Goal: Information Seeking & Learning: Check status

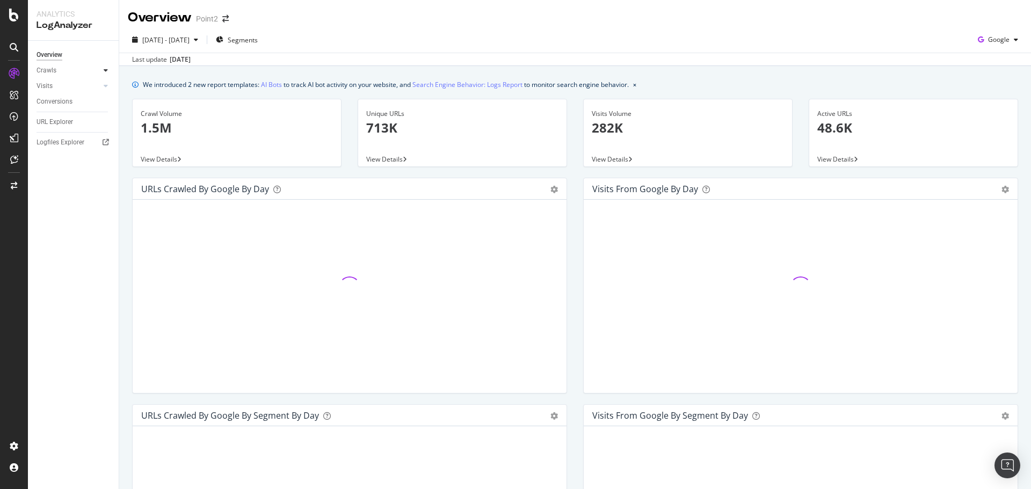
click at [107, 68] on icon at bounding box center [106, 70] width 4 height 6
click at [78, 155] on link "Visits" at bounding box center [69, 159] width 64 height 11
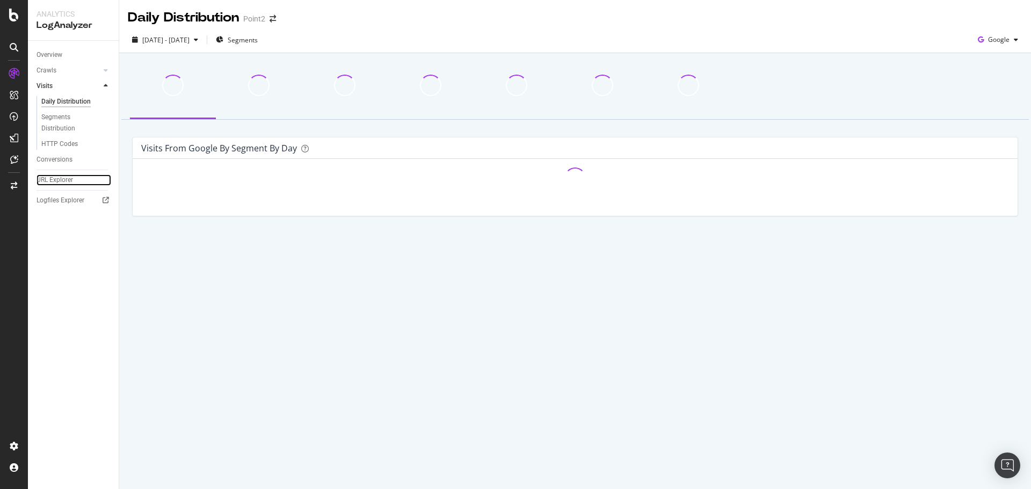
drag, startPoint x: 56, startPoint y: 174, endPoint x: 82, endPoint y: 180, distance: 27.0
click at [56, 174] on div "URL Explorer" at bounding box center [55, 179] width 37 height 11
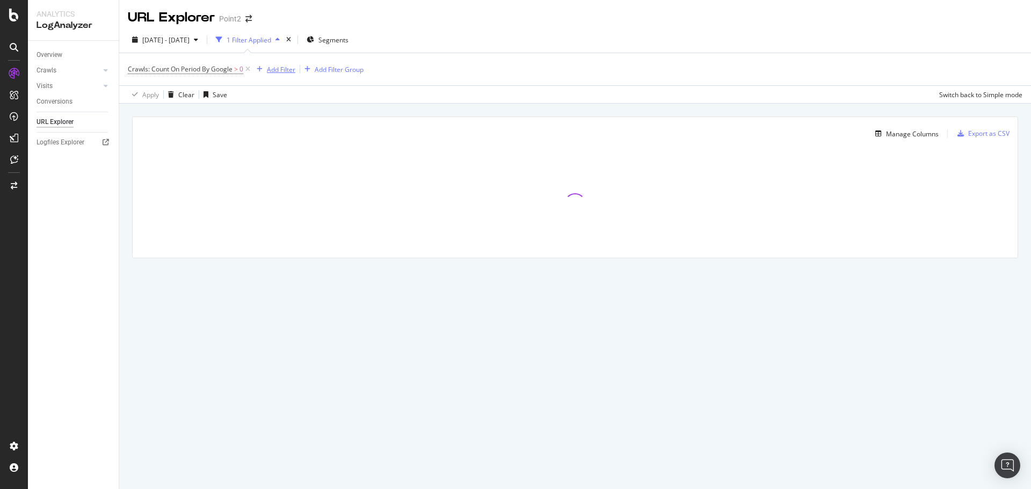
click at [290, 69] on div "Add Filter" at bounding box center [281, 69] width 28 height 9
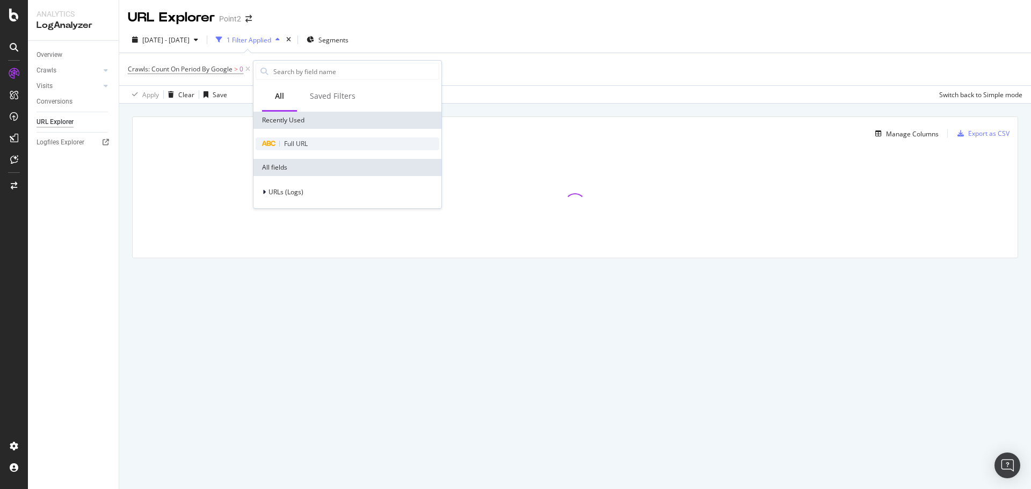
click at [310, 139] on div "Full URL" at bounding box center [348, 143] width 184 height 13
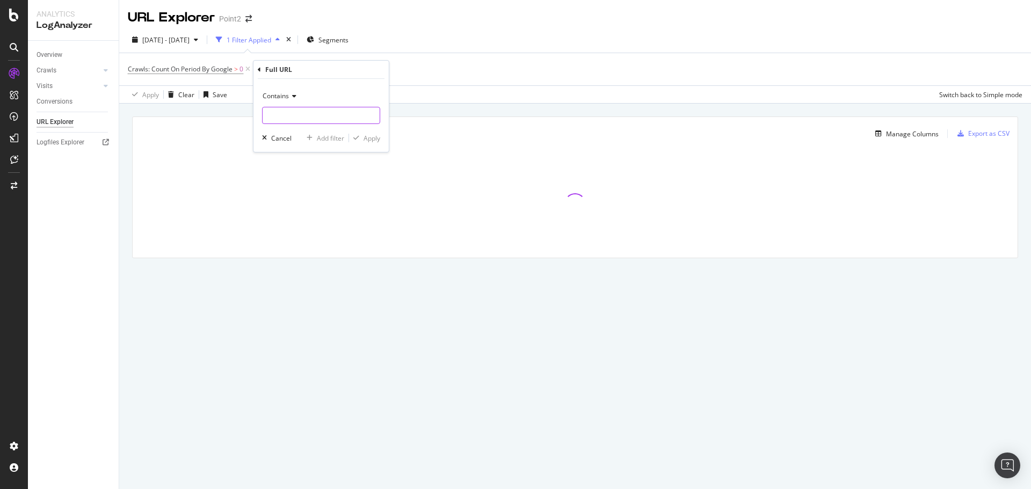
click at [309, 114] on input "text" at bounding box center [321, 115] width 117 height 17
paste input "[URL][DOMAIN_NAME]"
type input "[URL][DOMAIN_NAME]"
click at [372, 135] on div "Apply" at bounding box center [371, 138] width 17 height 9
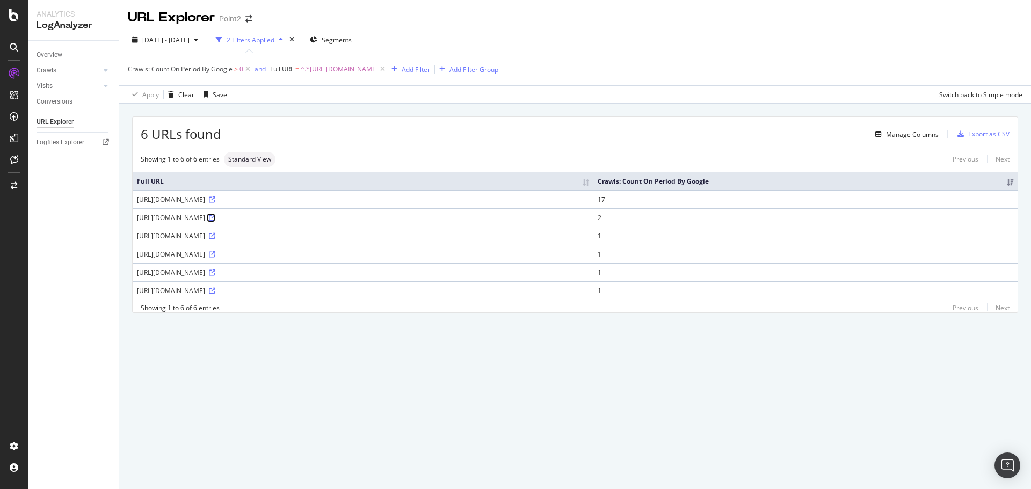
click at [215, 221] on icon at bounding box center [212, 218] width 6 height 6
click at [924, 137] on div "Manage Columns" at bounding box center [912, 134] width 53 height 9
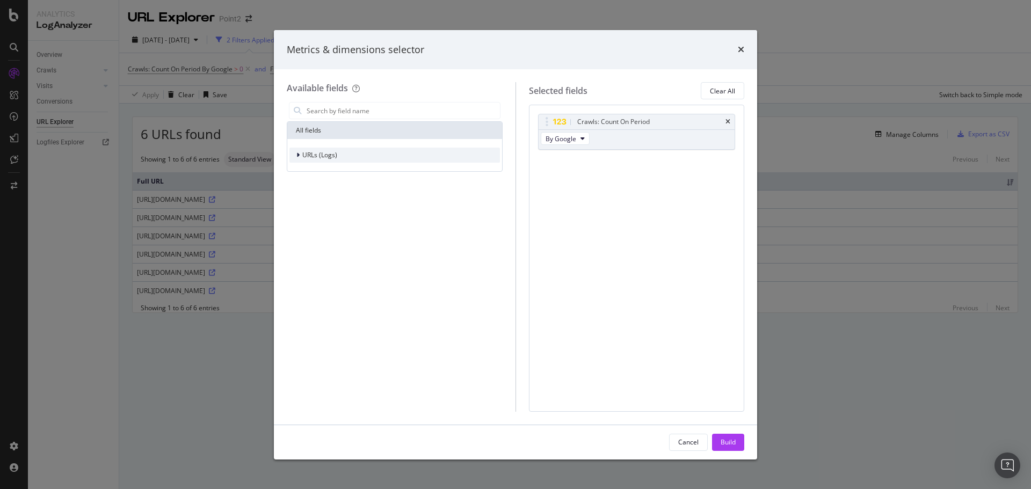
click at [305, 157] on span "URLs (Logs)" at bounding box center [319, 154] width 35 height 9
drag, startPoint x: 318, startPoint y: 200, endPoint x: 319, endPoint y: 207, distance: 6.5
click at [319, 200] on span "Crawls" at bounding box center [319, 204] width 20 height 9
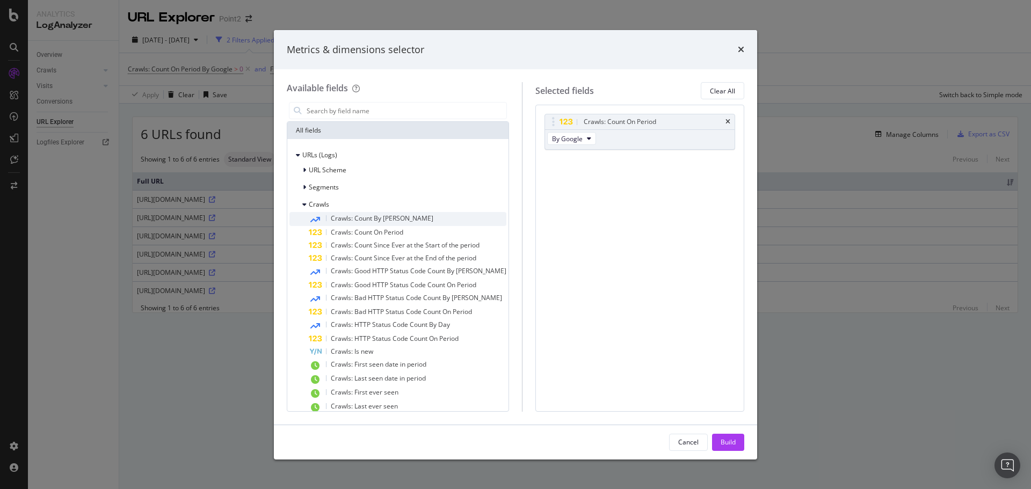
click at [380, 217] on span "Crawls: Count By Day" at bounding box center [382, 218] width 103 height 9
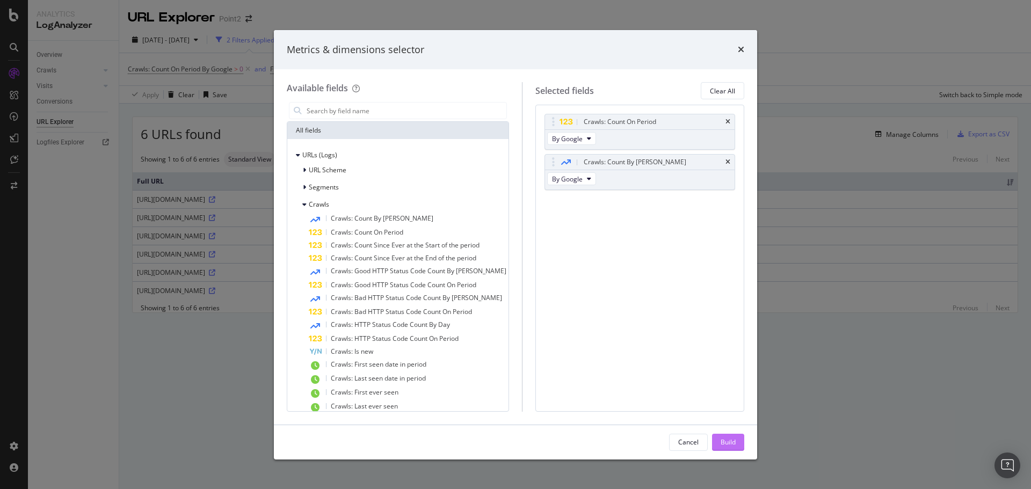
click at [737, 443] on button "Build" at bounding box center [728, 442] width 32 height 17
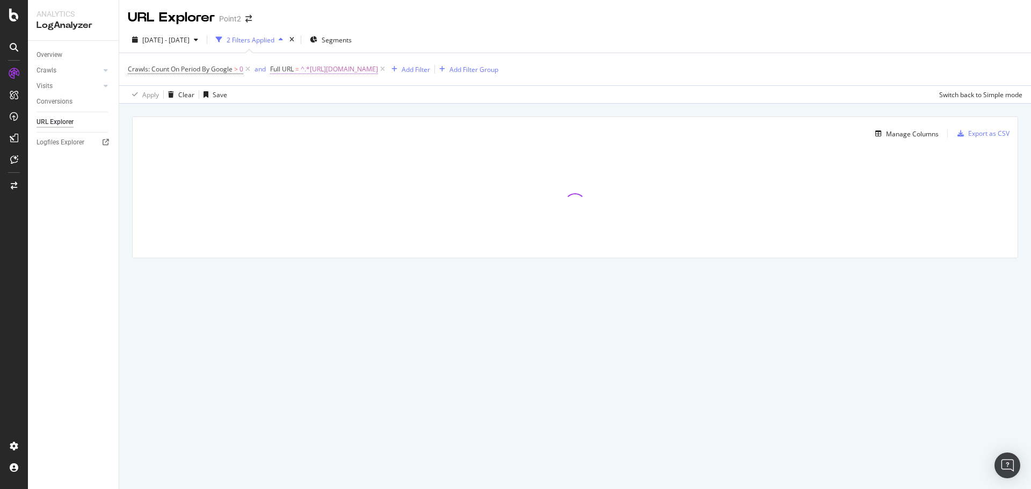
click at [378, 69] on span "^.*[URL][DOMAIN_NAME]" at bounding box center [339, 69] width 77 height 15
click at [354, 117] on input "[URL][DOMAIN_NAME]" at bounding box center [330, 113] width 101 height 17
type input "near-me.html"
click at [398, 138] on div "Contains near-me.html Cancel Add filter Apply" at bounding box center [338, 113] width 135 height 73
click at [390, 138] on div "Apply" at bounding box center [389, 136] width 17 height 9
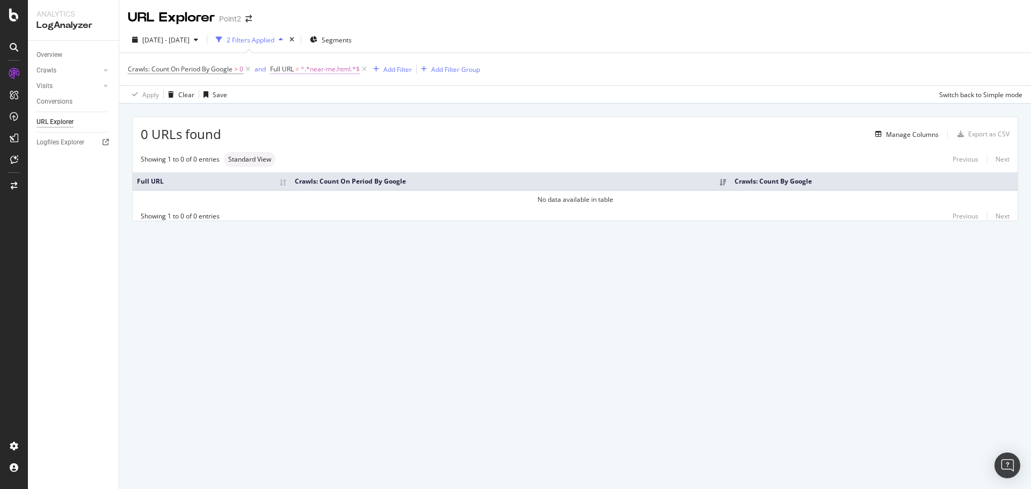
click at [325, 69] on span "^.*near-me.html.*$" at bounding box center [330, 69] width 59 height 15
click at [319, 113] on input "near-me.html" at bounding box center [330, 113] width 101 height 17
click at [325, 114] on input "near-me.html" at bounding box center [330, 113] width 101 height 17
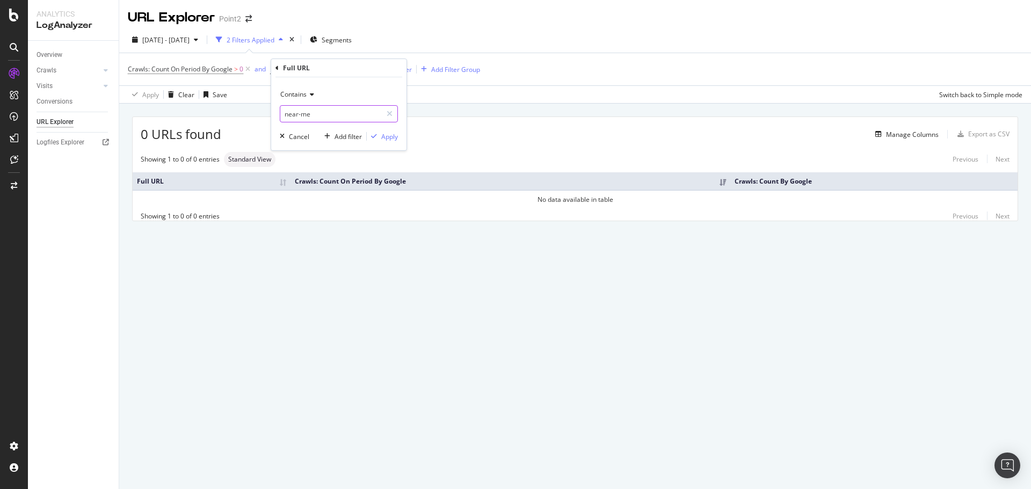
type input "near-me"
click at [385, 143] on div "Contains near-me Cancel Add filter Apply" at bounding box center [338, 113] width 135 height 73
click at [389, 141] on div "Apply" at bounding box center [389, 136] width 17 height 9
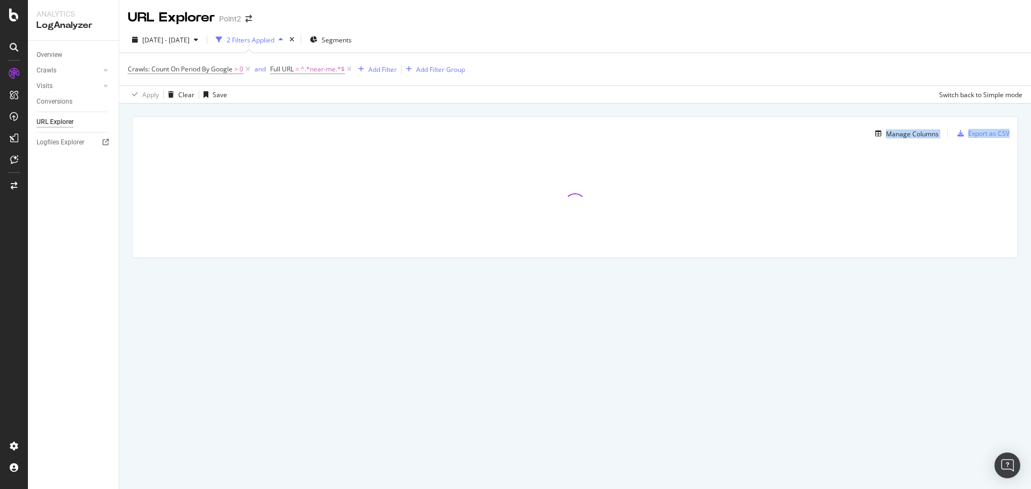
drag, startPoint x: 924, startPoint y: 133, endPoint x: 1017, endPoint y: 133, distance: 92.9
click at [1017, 133] on div "Manage Columns Export as CSV Full URL Crawls: Count On Period By Google Crawls:…" at bounding box center [575, 187] width 886 height 142
drag, startPoint x: 1017, startPoint y: 133, endPoint x: 809, endPoint y: 138, distance: 208.4
click at [819, 138] on div "Manage Columns Export as CSV Full URL Crawls: Count On Period By Google Crawls:…" at bounding box center [575, 187] width 886 height 142
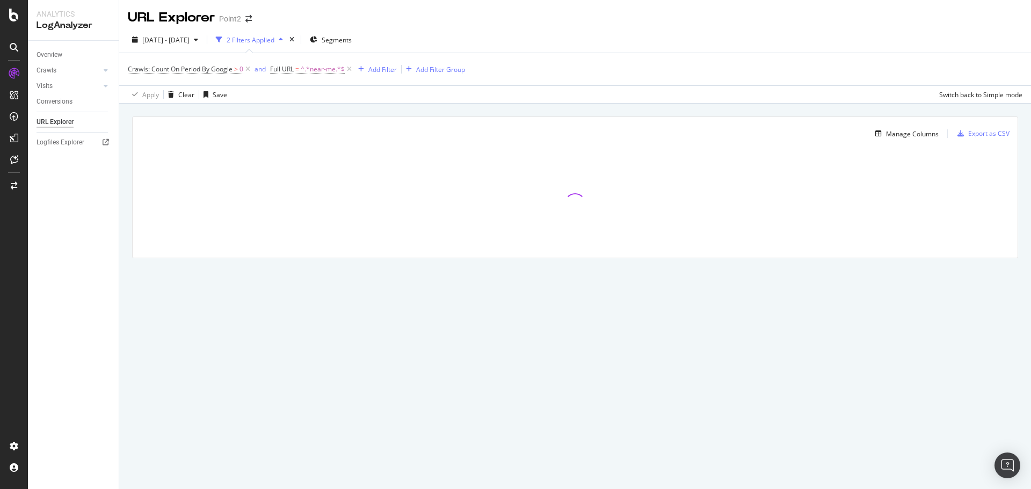
click at [809, 138] on div "Manage Columns" at bounding box center [540, 133] width 798 height 13
drag, startPoint x: 917, startPoint y: 137, endPoint x: 1030, endPoint y: 135, distance: 112.8
click at [1030, 135] on div "Manage Columns Export as CSV Full URL Crawls: Count On Period By Google Crawls:…" at bounding box center [575, 200] width 912 height 192
click at [808, 129] on div "Manage Columns" at bounding box center [540, 133] width 798 height 13
